Goal: Information Seeking & Learning: Learn about a topic

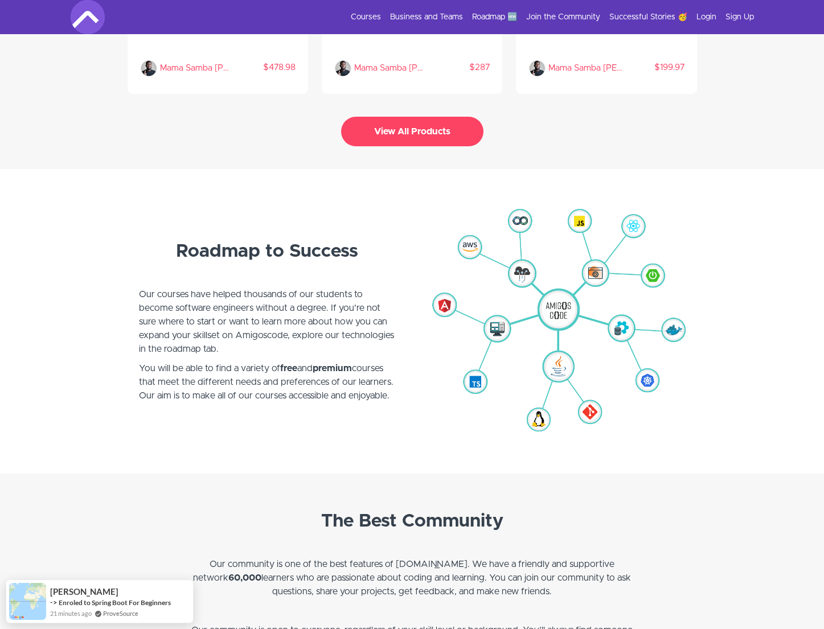
scroll to position [2662, 0]
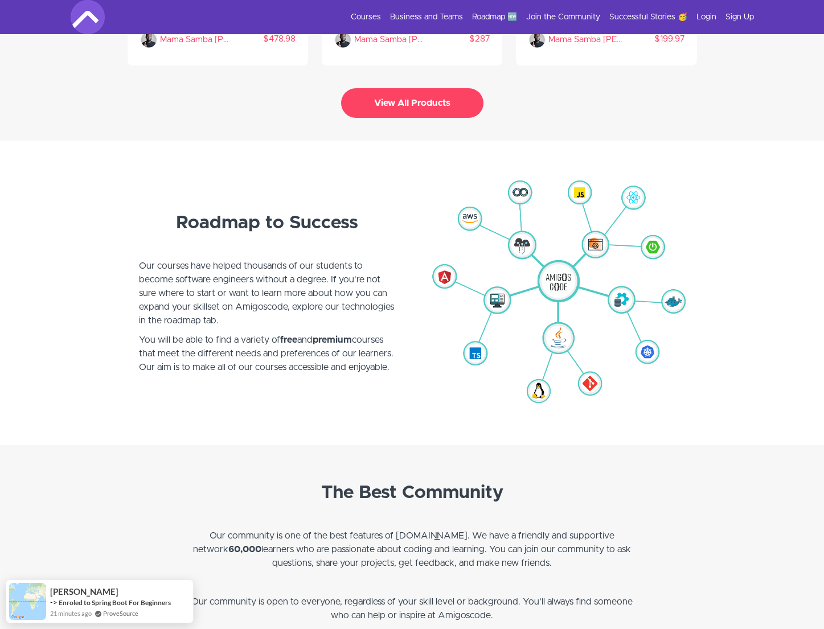
click at [373, 28] on div "Courses Business and Teams Roadmap 🆕 Join the Community Successful Stories 🥳 Lo…" at bounding box center [412, 17] width 683 height 34
click at [374, 17] on link "Courses" at bounding box center [366, 16] width 30 height 11
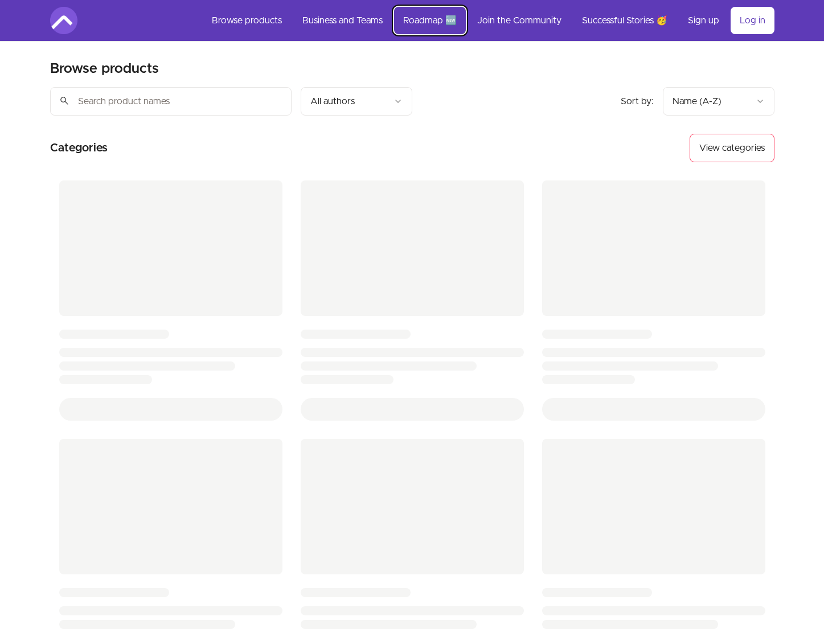
click at [428, 23] on link "Roadmap 🆕" at bounding box center [430, 20] width 72 height 27
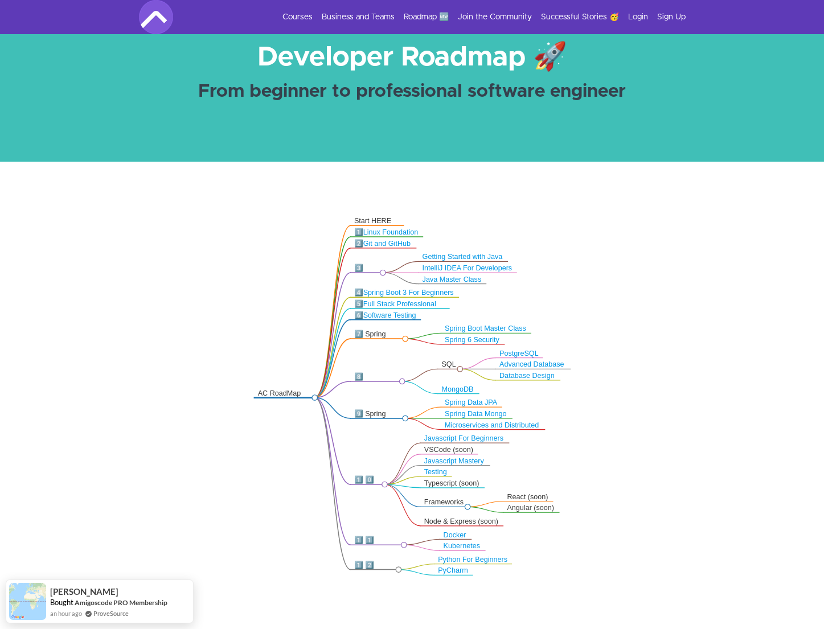
scroll to position [84, 0]
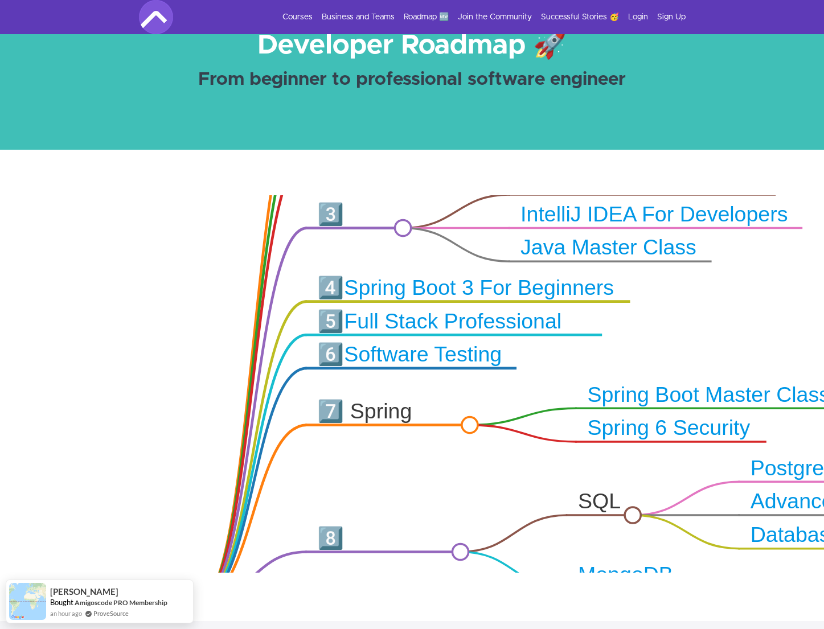
click at [362, 229] on icon ".markmap{font:300 16px/20px sans-serif}.markmap-link{fill:none}.markmap-node>ci…" at bounding box center [412, 384] width 824 height 378
click at [341, 217] on div "3️⃣ Java" at bounding box center [354, 229] width 75 height 54
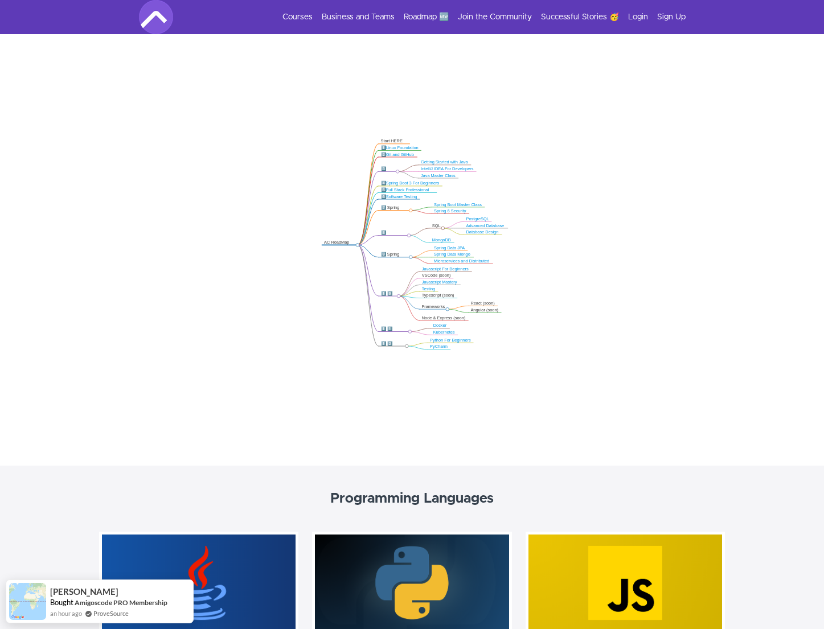
scroll to position [248, 0]
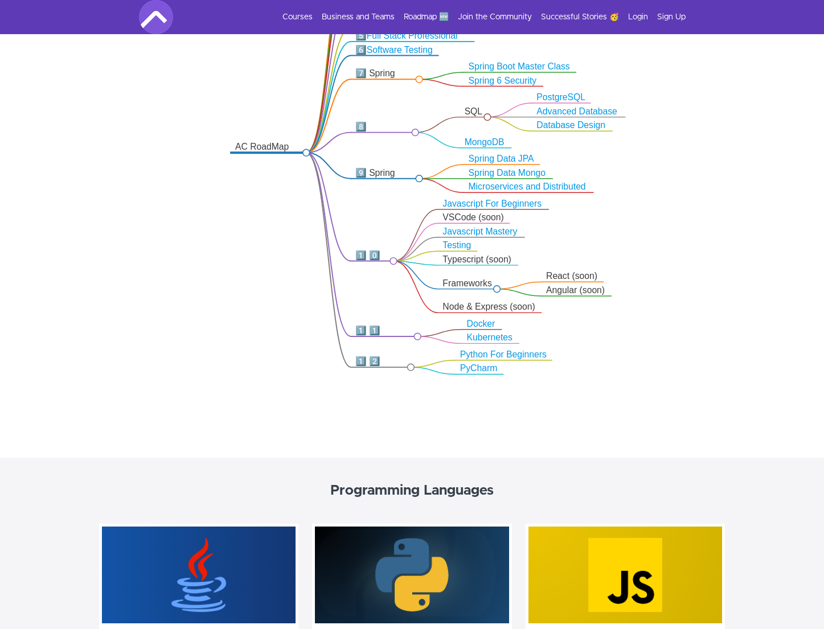
drag, startPoint x: 408, startPoint y: 290, endPoint x: 423, endPoint y: 197, distance: 94.6
click at [424, 198] on icon ".markmap{font:300 16px/20px sans-serif}.markmap-link{fill:none}.markmap-node>ci…" at bounding box center [412, 221] width 824 height 378
click at [489, 150] on icon ".markmap{font:300 16px/20px sans-serif}.markmap-link{fill:none}.markmap-node>ci…" at bounding box center [412, 221] width 824 height 378
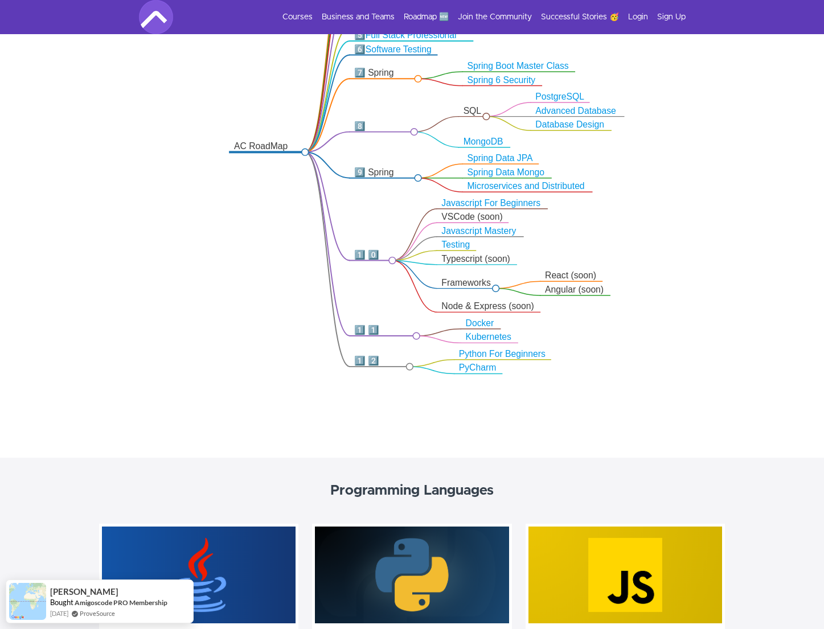
click at [493, 154] on link "Spring Data JPA" at bounding box center [501, 158] width 66 height 10
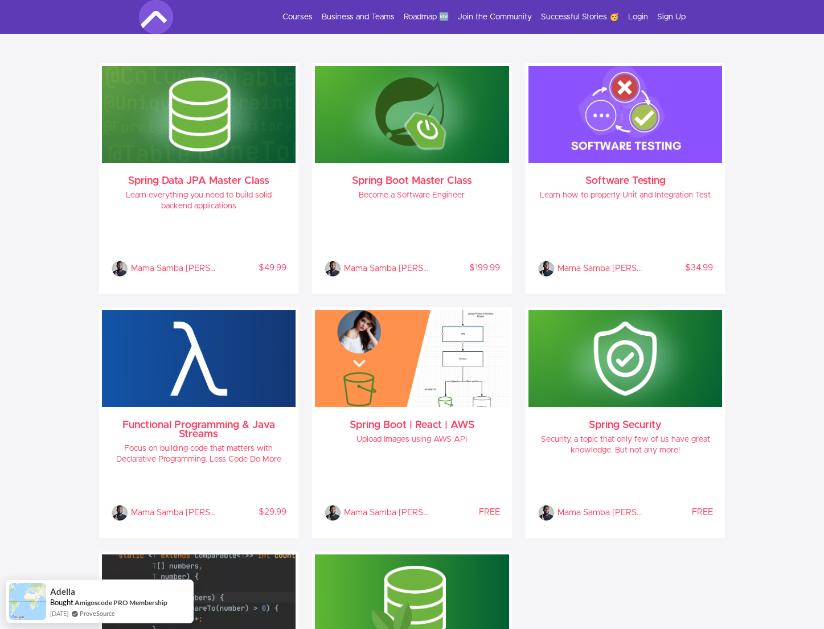
scroll to position [1042, 0]
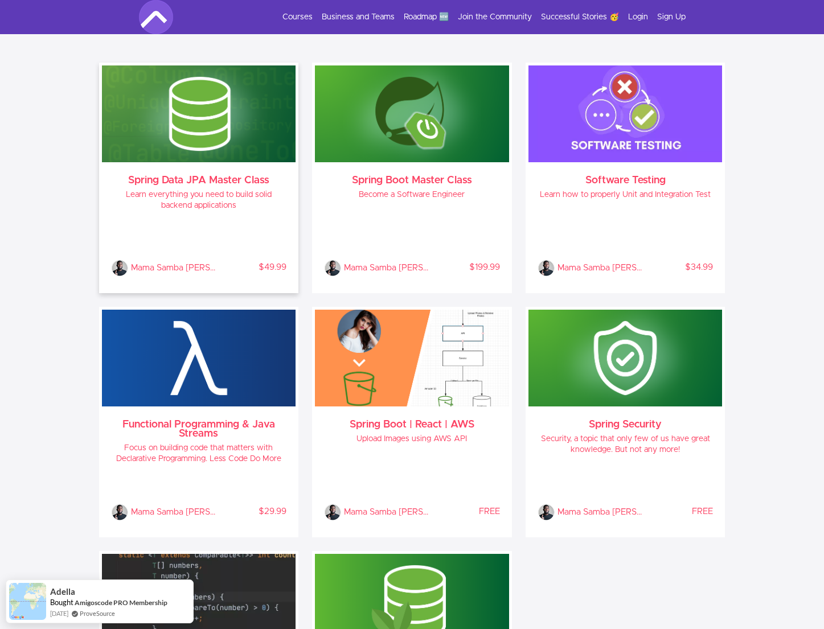
click at [194, 237] on div "Mama Samba Braima Nelson % COMPLETE $49.99" at bounding box center [199, 248] width 176 height 56
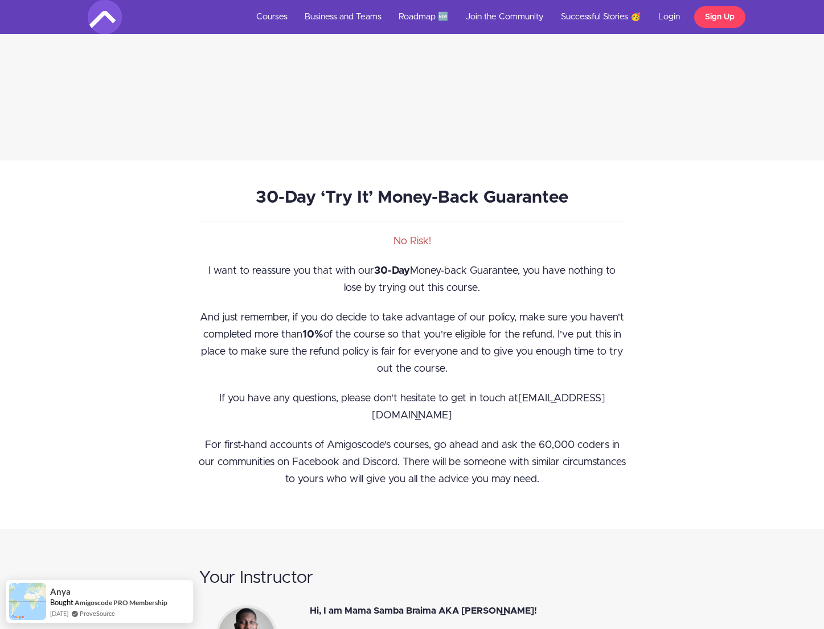
scroll to position [6185, 0]
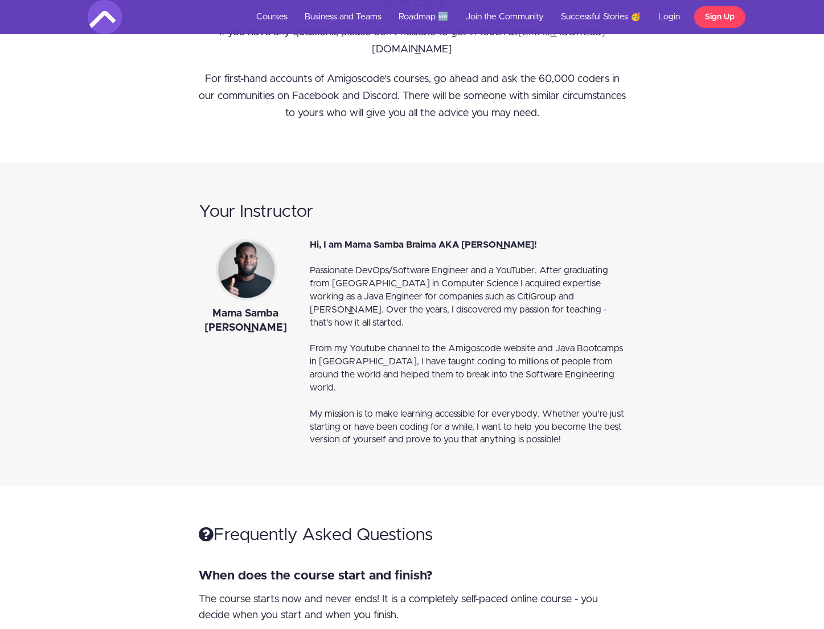
drag, startPoint x: 217, startPoint y: 309, endPoint x: 277, endPoint y: 329, distance: 63.0
click at [277, 329] on div "Mama Samba [PERSON_NAME]" at bounding box center [246, 321] width 94 height 29
drag, startPoint x: 296, startPoint y: 330, endPoint x: 199, endPoint y: 317, distance: 97.6
click at [199, 318] on div "Mama Samba [PERSON_NAME]" at bounding box center [245, 288] width 111 height 98
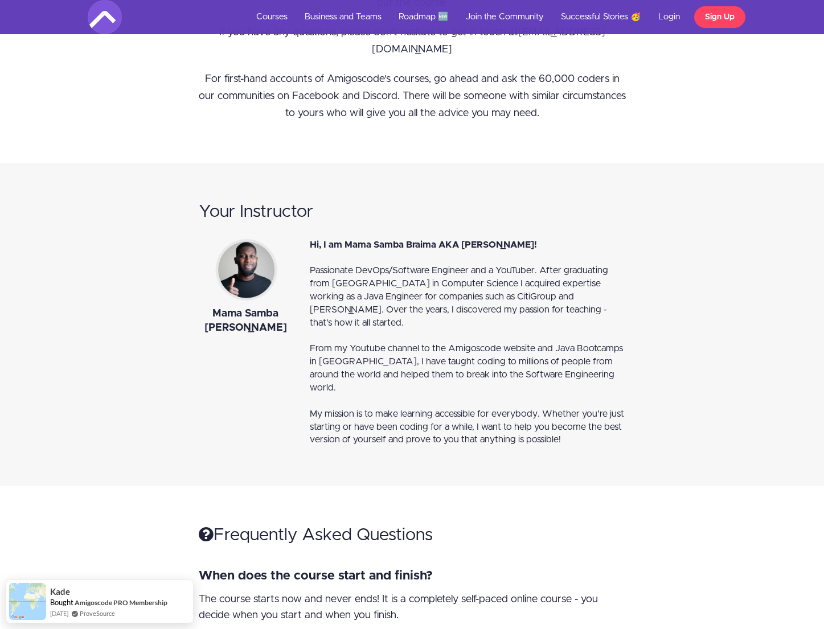
copy div "Mama Samba [PERSON_NAME]"
